Goal: Information Seeking & Learning: Learn about a topic

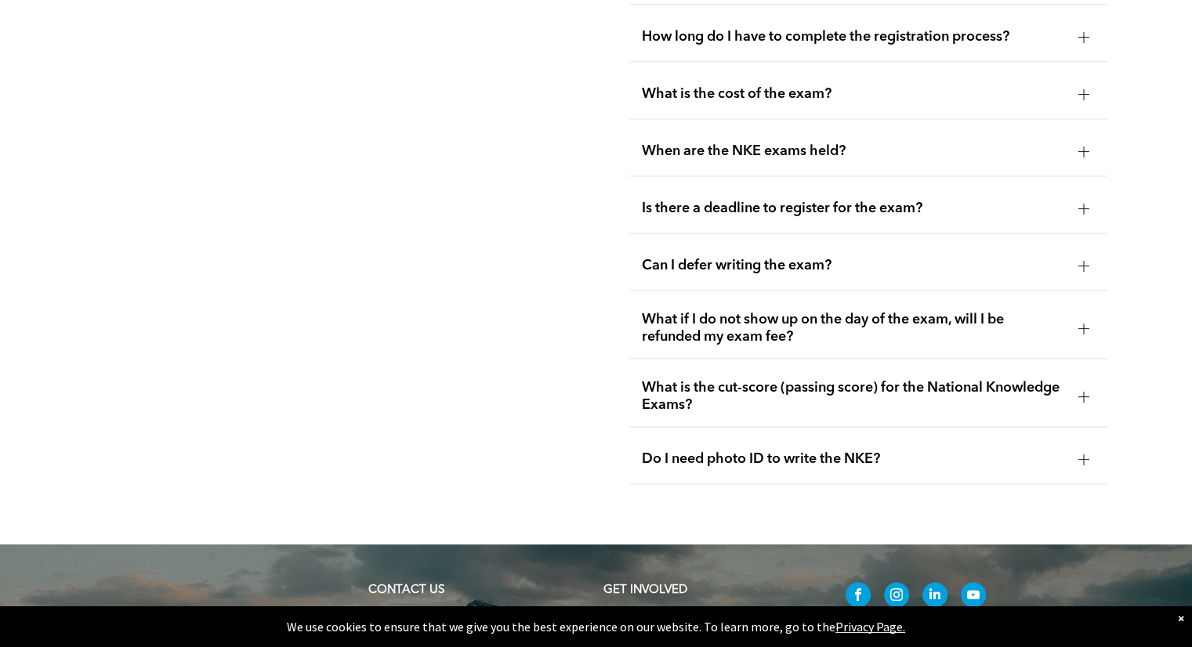
scroll to position [2153, 0]
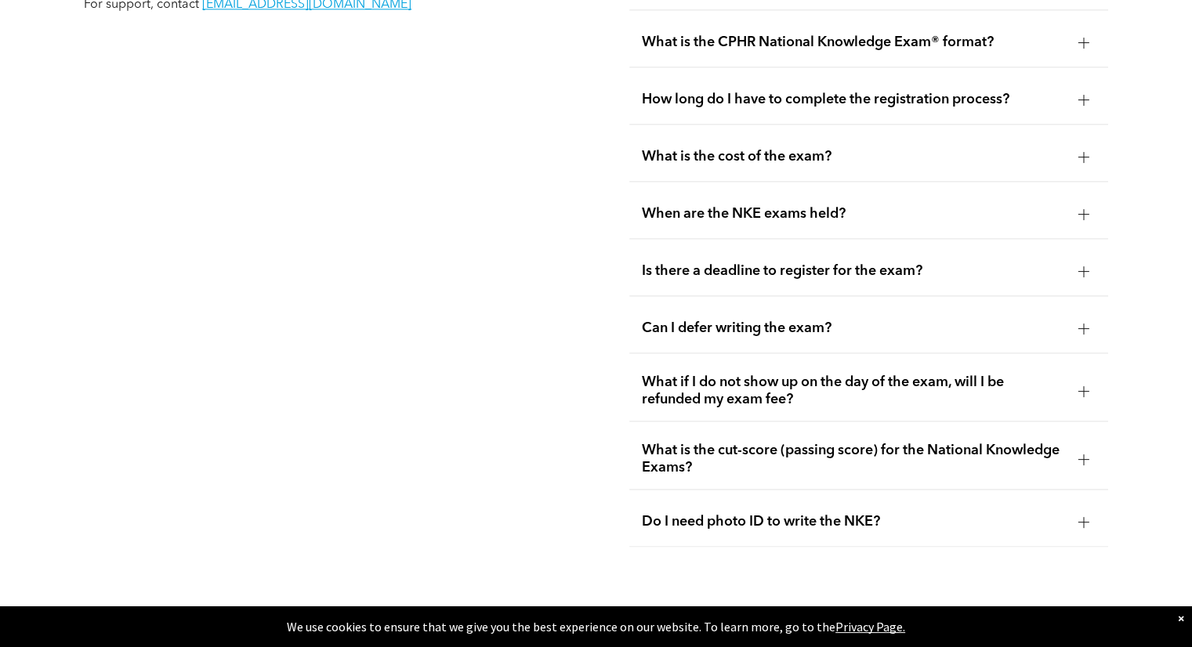
click at [672, 205] on span "When are the NKE exams held?" at bounding box center [853, 213] width 423 height 17
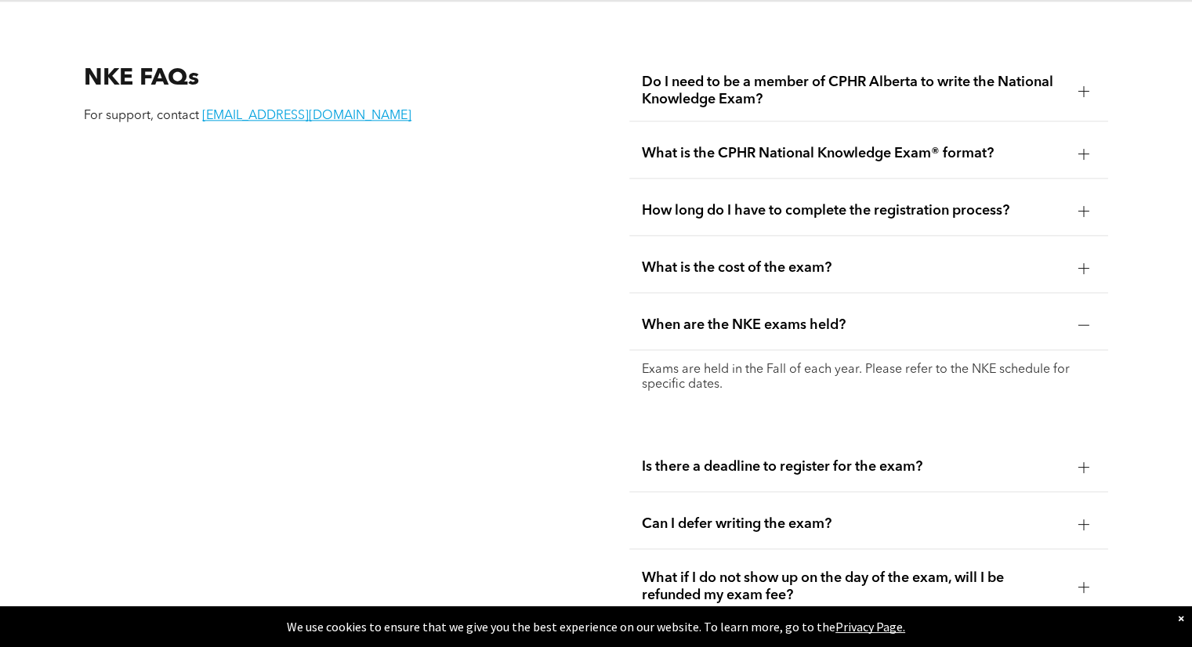
scroll to position [2036, 0]
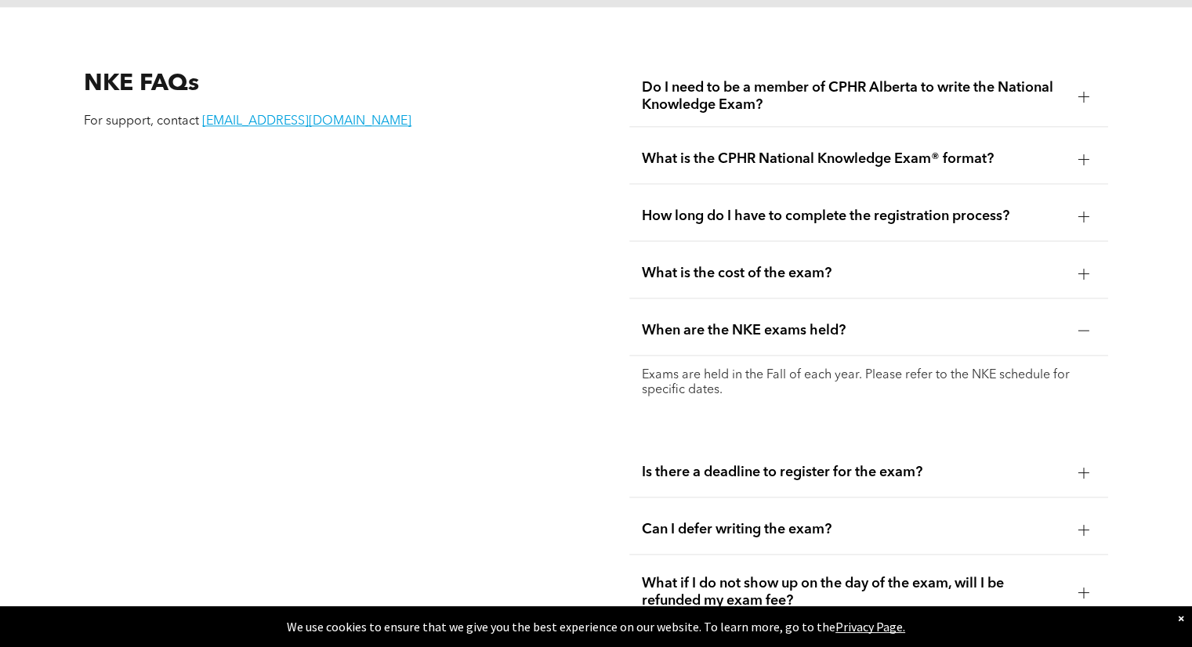
click at [705, 265] on span "What is the cost of the exam?" at bounding box center [853, 273] width 423 height 17
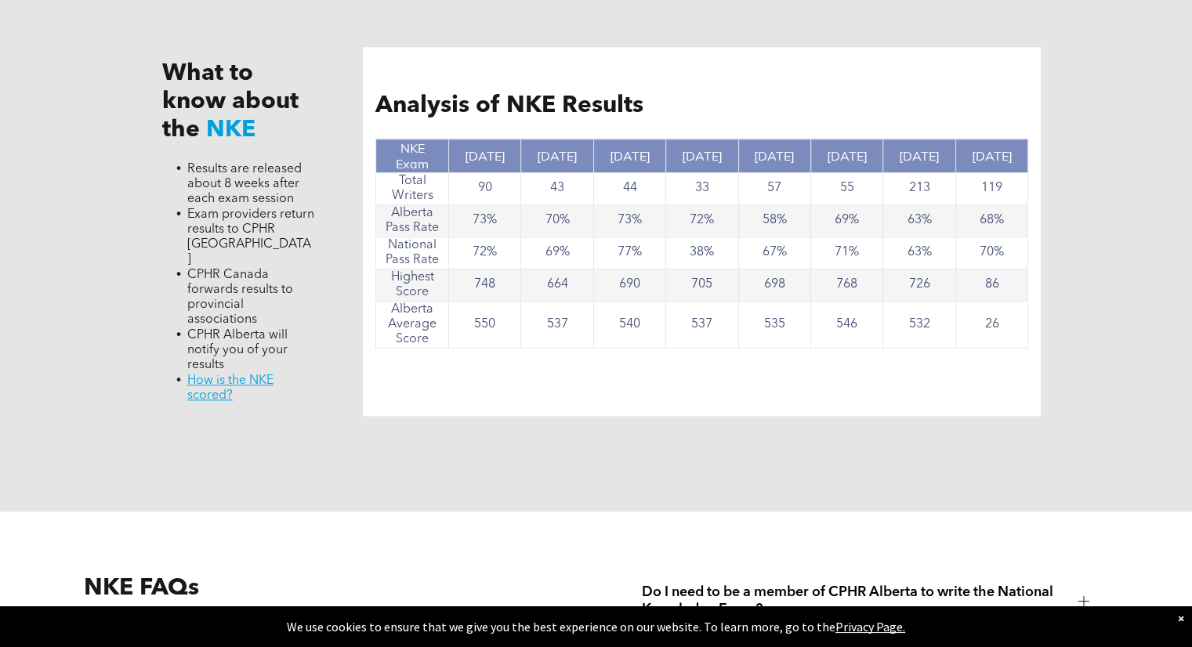
scroll to position [1535, 0]
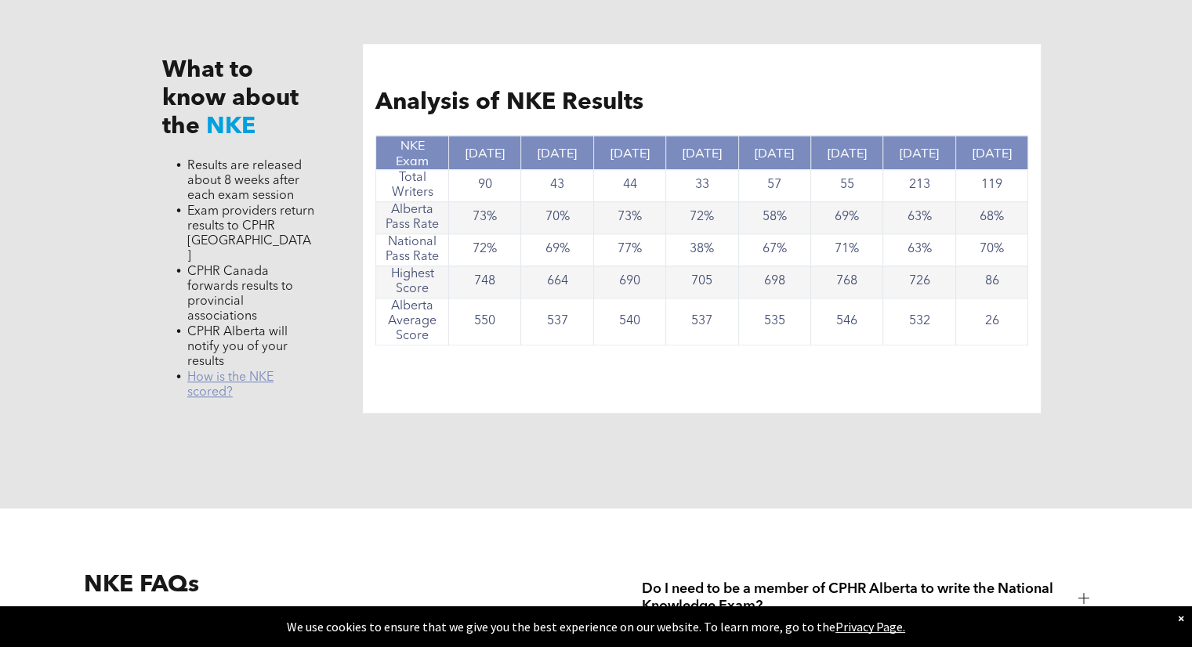
click at [259, 371] on link "﻿ How is the NKE scored?" at bounding box center [230, 384] width 86 height 27
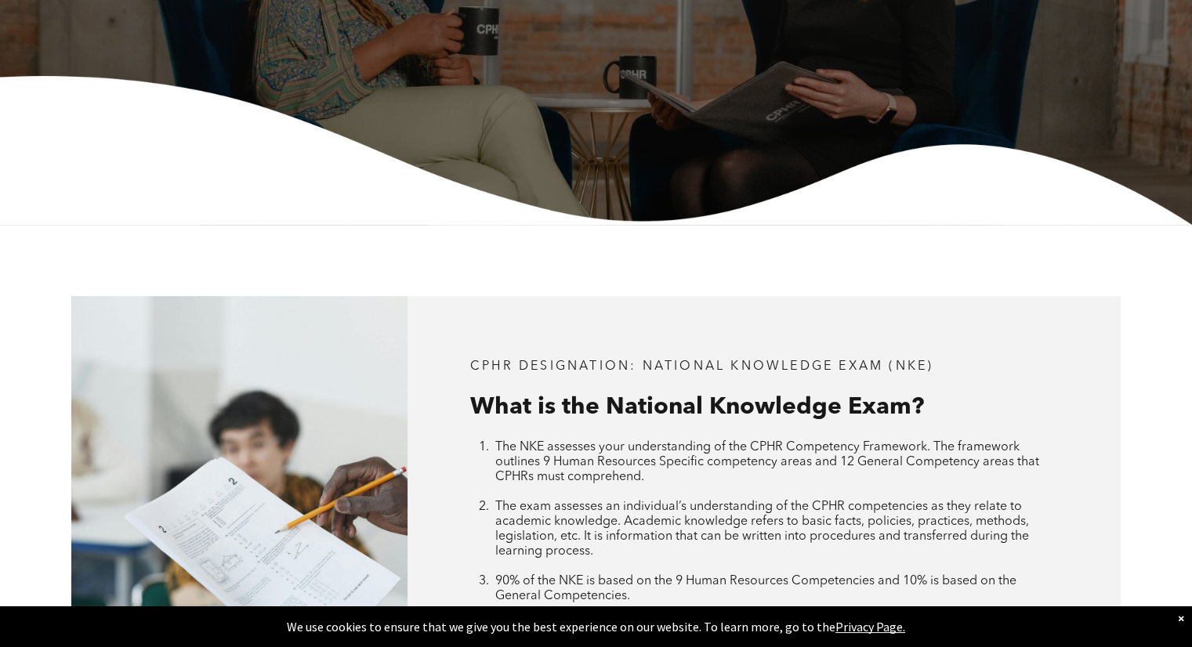
scroll to position [0, 0]
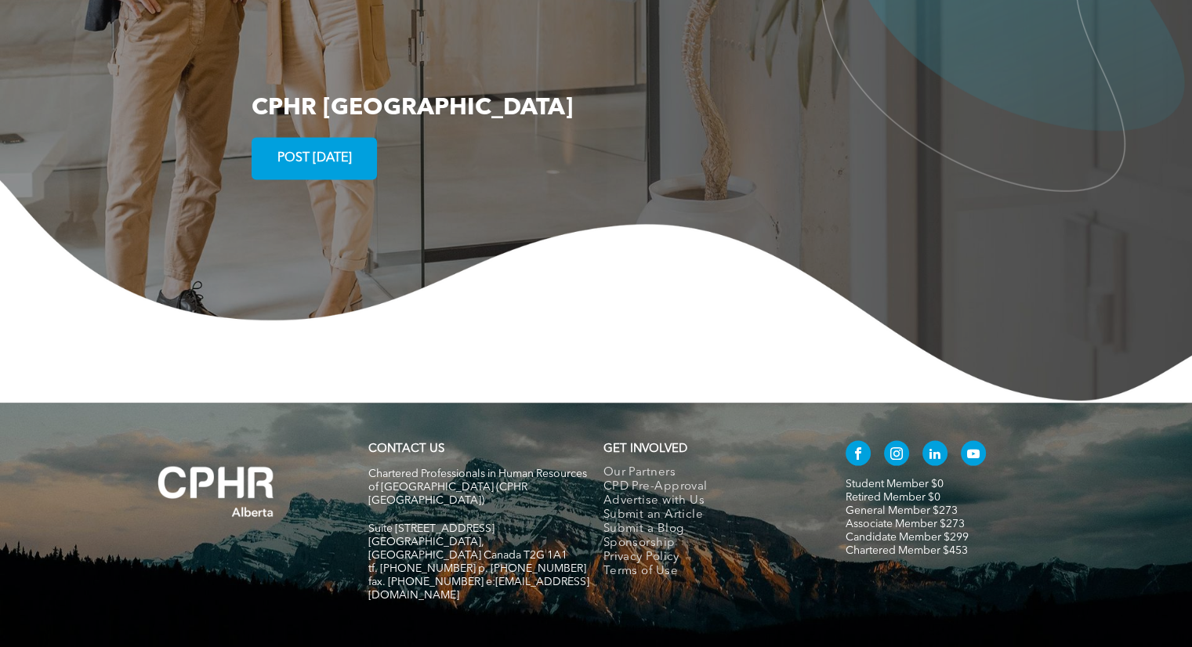
scroll to position [2998, 0]
